Goal: Transaction & Acquisition: Purchase product/service

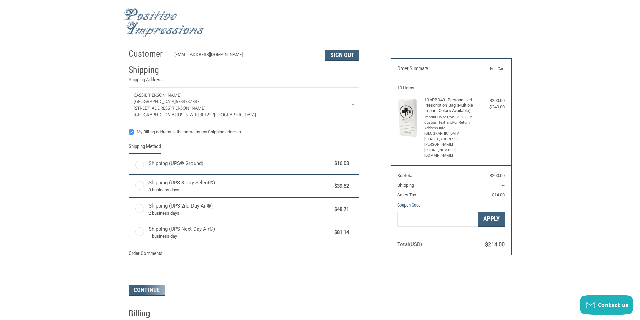
radio input "true"
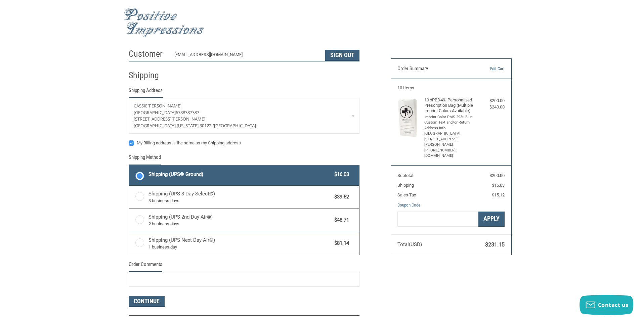
click at [140, 175] on label "Shipping (UPS® Ground) $16.03" at bounding box center [244, 175] width 230 height 20
click at [129, 166] on input "Shipping (UPS® Ground) $16.03" at bounding box center [129, 166] width 0 height 0
click at [151, 300] on button "Continue" at bounding box center [147, 301] width 36 height 11
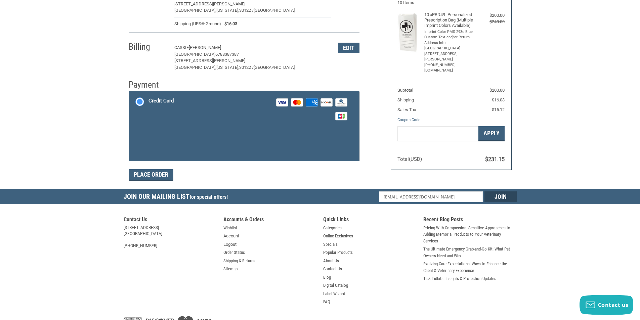
scroll to position [98, 0]
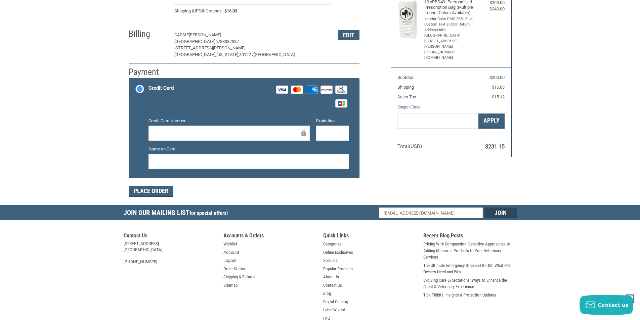
click at [163, 128] on div at bounding box center [228, 133] width 161 height 15
click at [160, 189] on button "Place Order" at bounding box center [151, 191] width 45 height 11
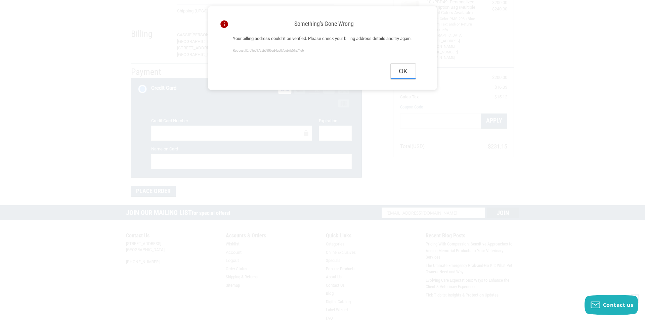
click at [403, 79] on button "Ok" at bounding box center [403, 71] width 25 height 15
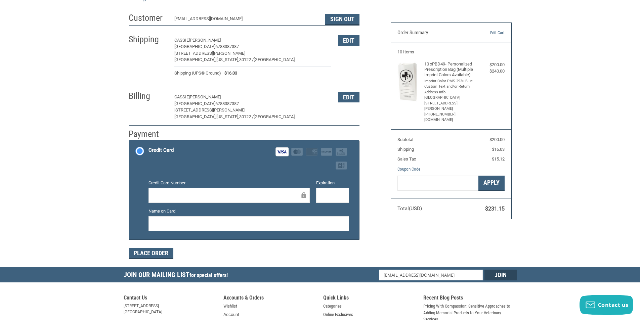
scroll to position [0, 0]
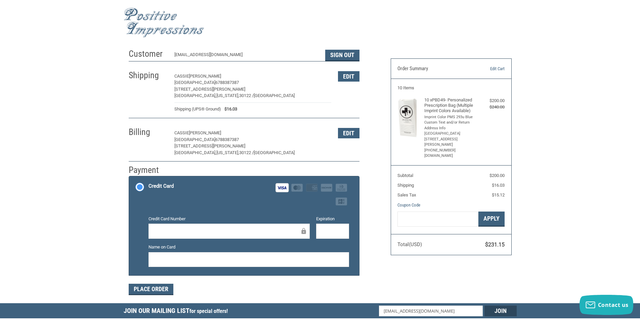
click at [215, 141] on span "[GEOGRAPHIC_DATA]" at bounding box center [194, 139] width 41 height 5
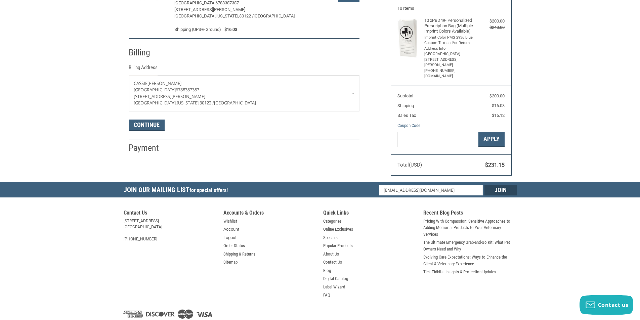
scroll to position [97, 0]
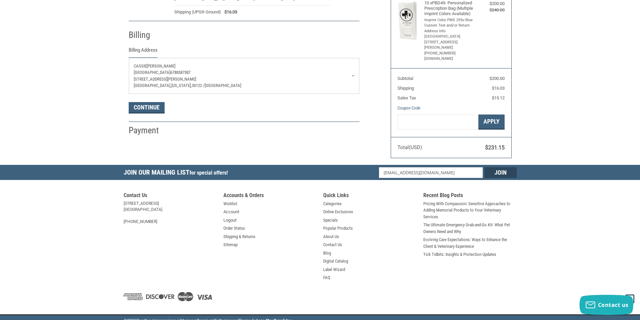
click at [176, 79] on p "[STREET_ADDRESS][PERSON_NAME]" at bounding box center [244, 79] width 221 height 7
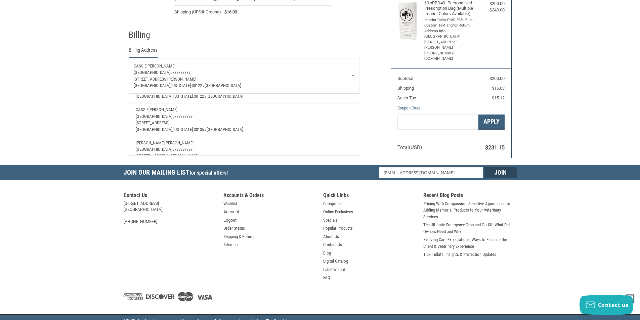
scroll to position [40, 0]
click at [169, 118] on span "[STREET_ADDRESS]" at bounding box center [153, 119] width 34 height 5
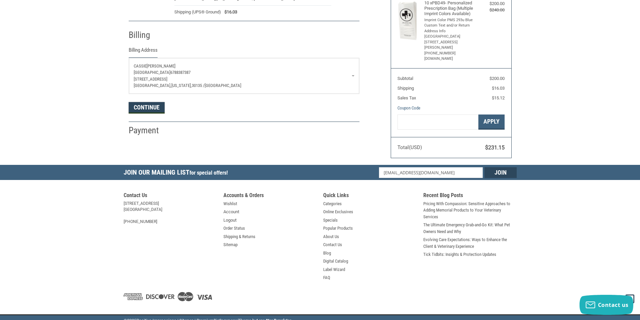
click at [151, 106] on button "Continue" at bounding box center [147, 107] width 36 height 11
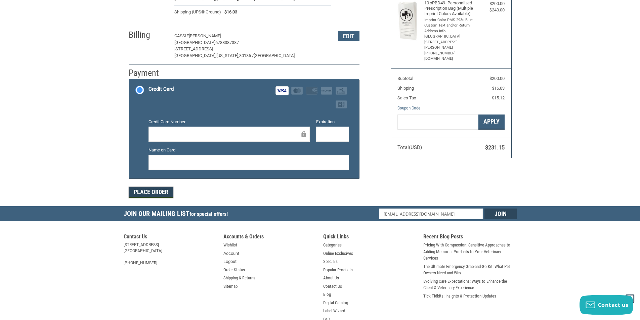
click at [154, 192] on button "Place Order" at bounding box center [151, 192] width 45 height 11
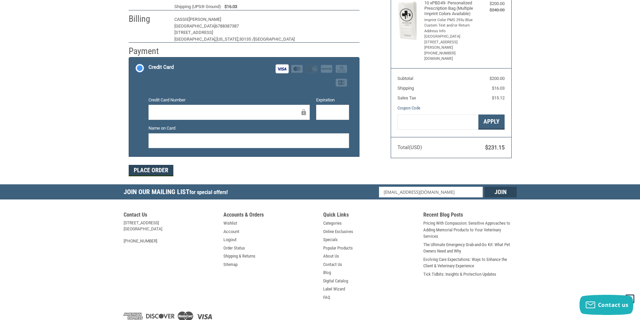
scroll to position [67, 0]
